Goal: Transaction & Acquisition: Purchase product/service

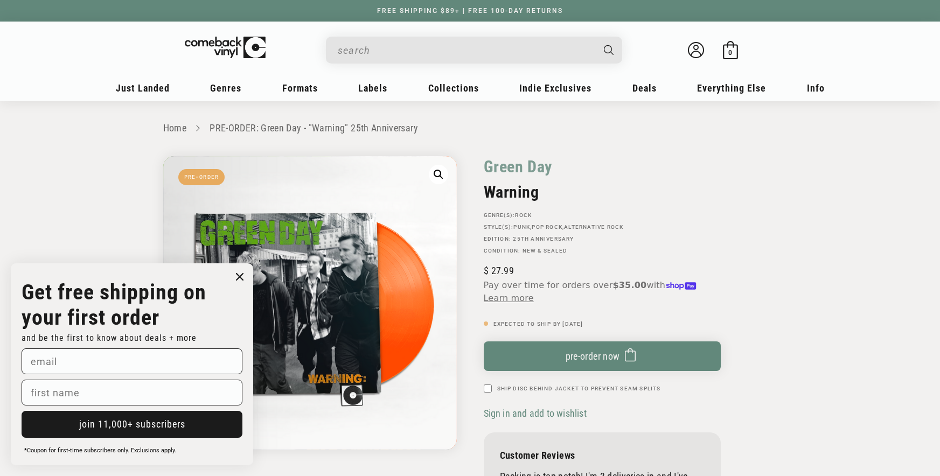
drag, startPoint x: 849, startPoint y: 165, endPoint x: 766, endPoint y: 108, distance: 101.5
